Goal: Task Accomplishment & Management: Use online tool/utility

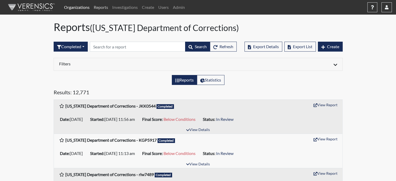
click at [106, 6] on link "Reports" at bounding box center [101, 7] width 19 height 10
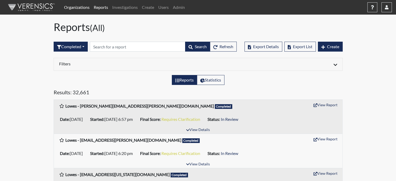
click at [76, 6] on link "Organizations" at bounding box center [77, 7] width 30 height 10
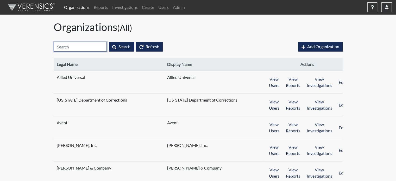
click at [73, 47] on input "text" at bounding box center [80, 47] width 53 height 10
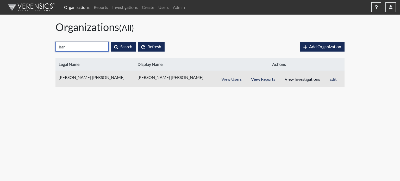
type input "har"
click at [291, 82] on button "View Investigations" at bounding box center [302, 79] width 45 height 10
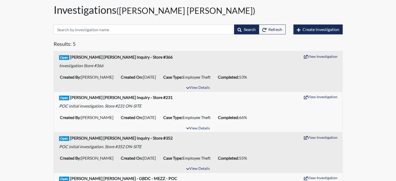
scroll to position [26, 0]
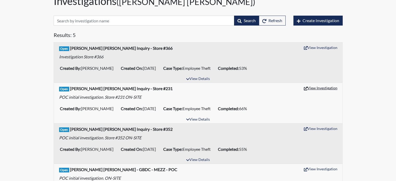
click at [319, 86] on button "View Investigation" at bounding box center [321, 88] width 38 height 8
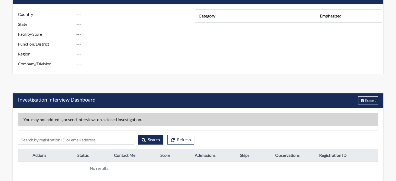
scroll to position [195, 0]
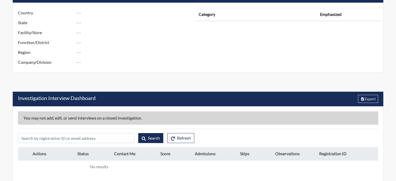
type input "Harris Teeter Inquiry - Store #231"
type input "[PERSON_NAME]"
type input "[DATE]"
type input "Employee Theft"
type input "[GEOGRAPHIC_DATA]"
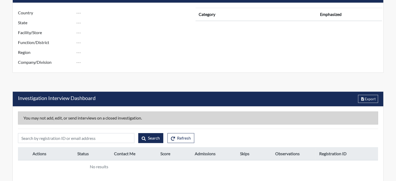
type input "[US_STATE]"
type input "Store #231"
type input "Human Resources"
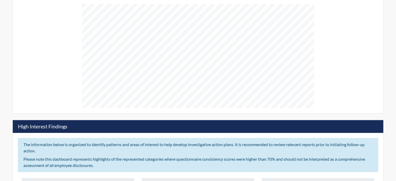
scroll to position [381, 0]
